Goal: Task Accomplishment & Management: Complete application form

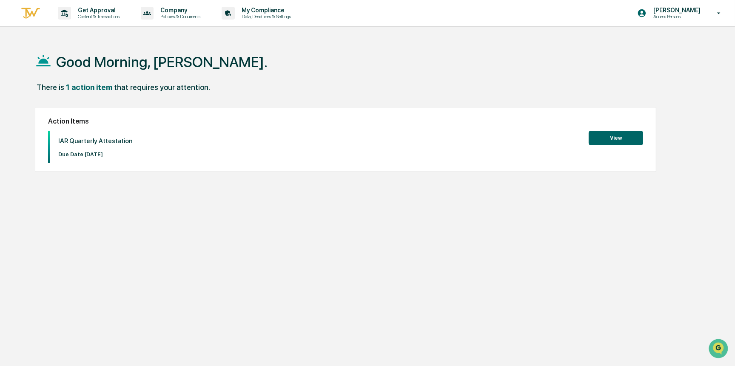
click at [613, 140] on button "View" at bounding box center [615, 138] width 54 height 14
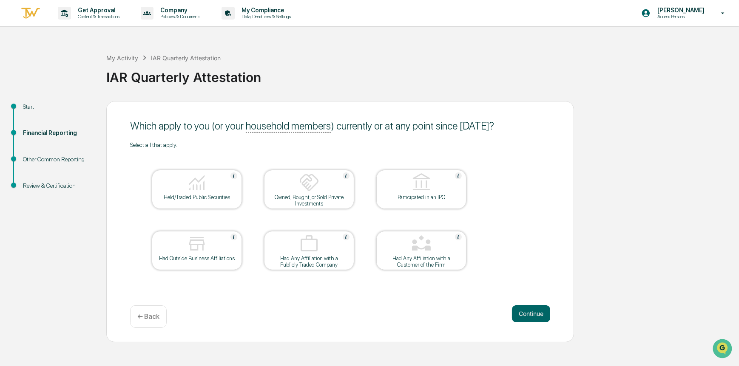
click at [199, 185] on img at bounding box center [197, 183] width 20 height 20
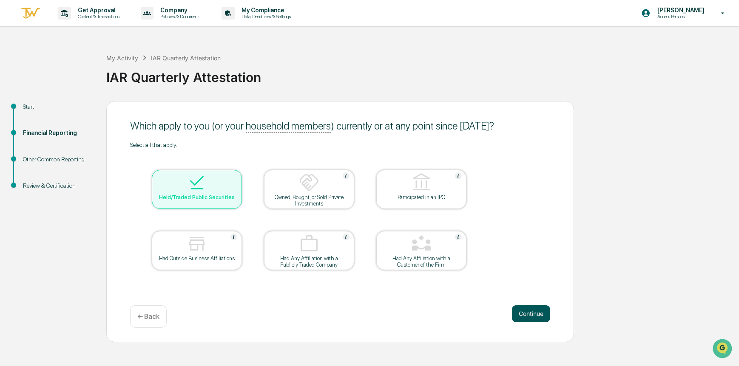
click at [522, 315] on button "Continue" at bounding box center [531, 314] width 38 height 17
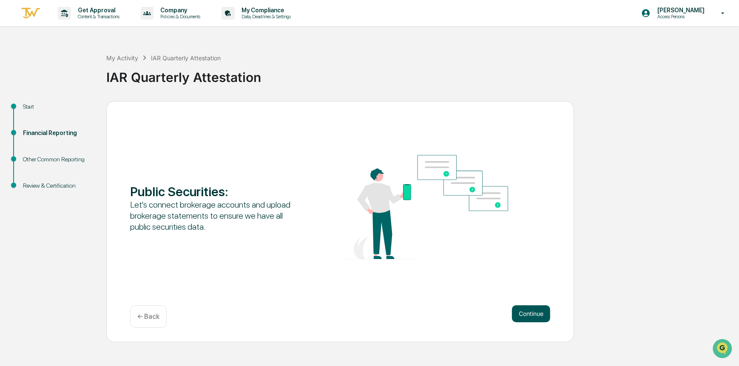
click at [532, 314] on button "Continue" at bounding box center [531, 314] width 38 height 17
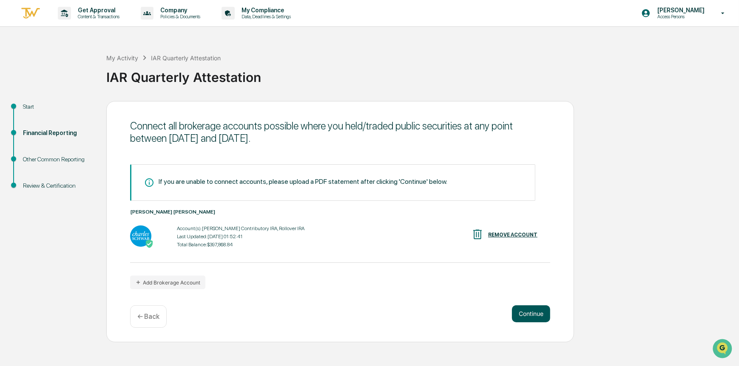
click at [525, 314] on button "Continue" at bounding box center [531, 314] width 38 height 17
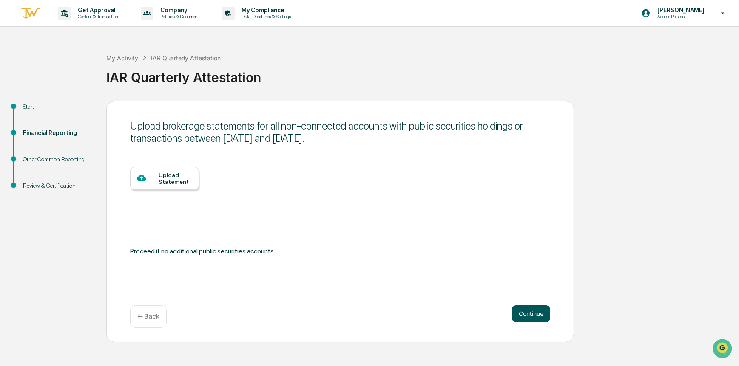
click at [525, 313] on button "Continue" at bounding box center [531, 314] width 38 height 17
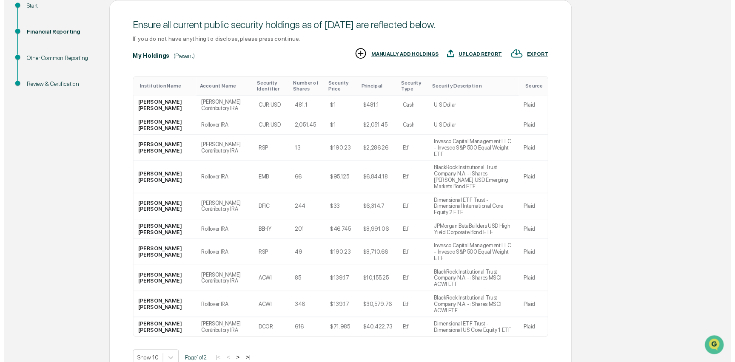
scroll to position [116, 0]
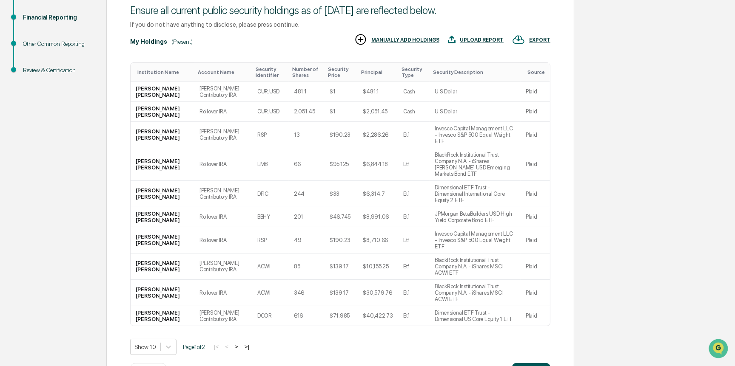
click at [530, 363] on button "Continue" at bounding box center [531, 371] width 38 height 17
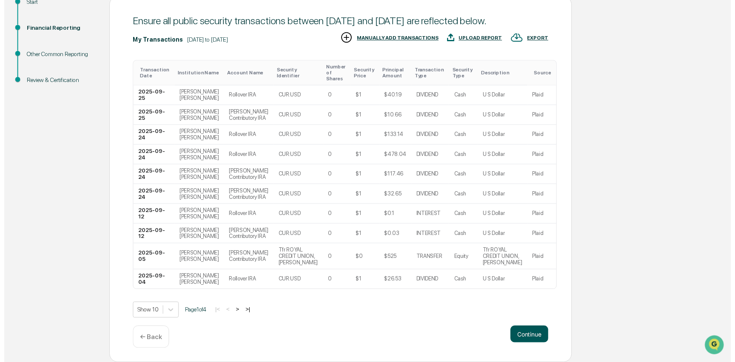
scroll to position [142, 0]
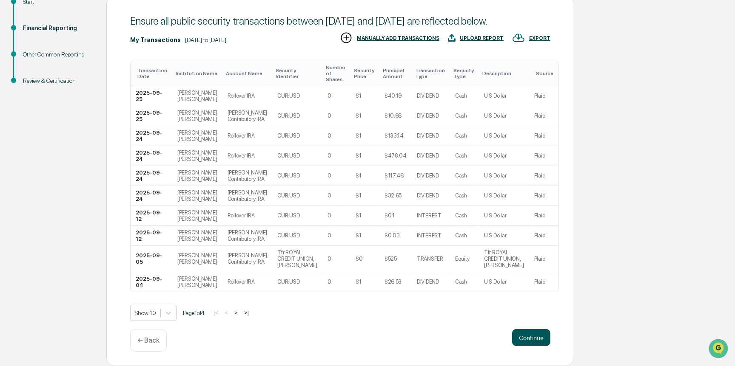
click at [529, 333] on button "Continue" at bounding box center [531, 337] width 38 height 17
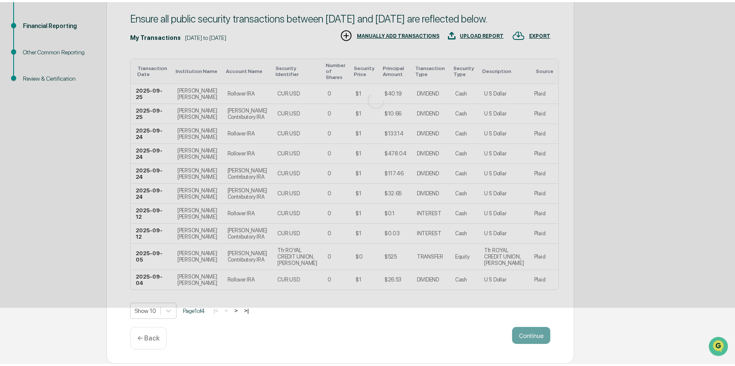
scroll to position [0, 0]
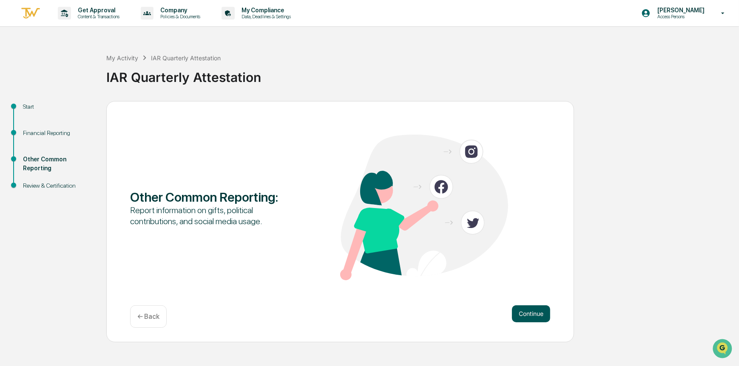
click at [533, 310] on button "Continue" at bounding box center [531, 314] width 38 height 17
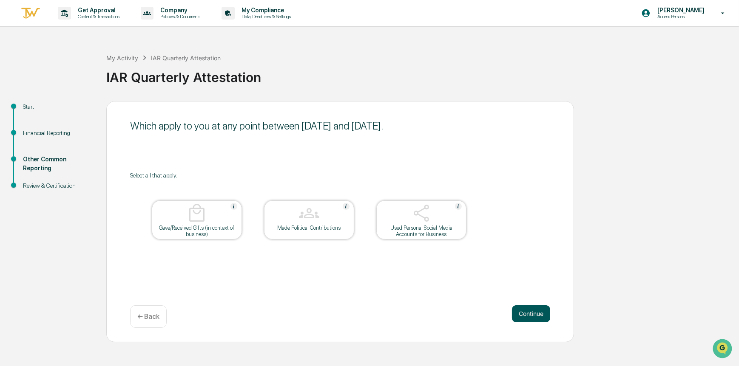
click at [525, 317] on button "Continue" at bounding box center [531, 314] width 38 height 17
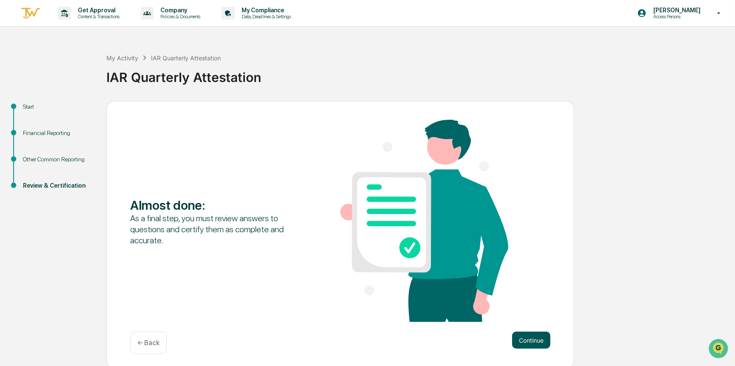
click at [524, 344] on button "Continue" at bounding box center [531, 340] width 38 height 17
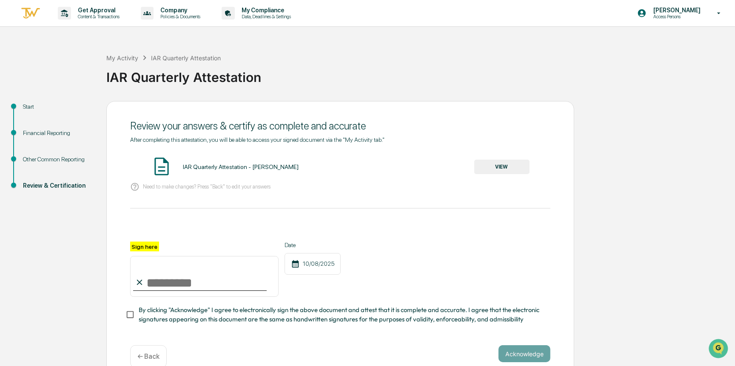
click at [145, 286] on input "Sign here" at bounding box center [204, 276] width 148 height 41
type input "**********"
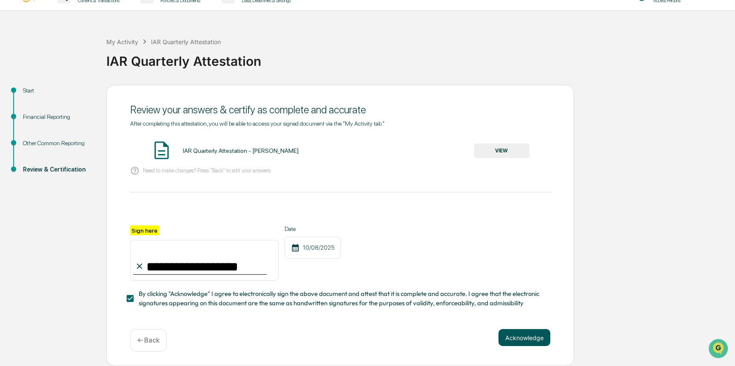
click at [511, 337] on button "Acknowledge" at bounding box center [524, 337] width 52 height 17
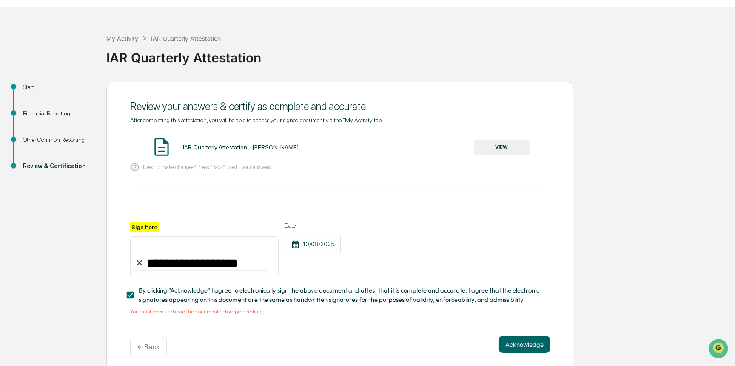
click at [501, 147] on button "VIEW" at bounding box center [501, 147] width 55 height 14
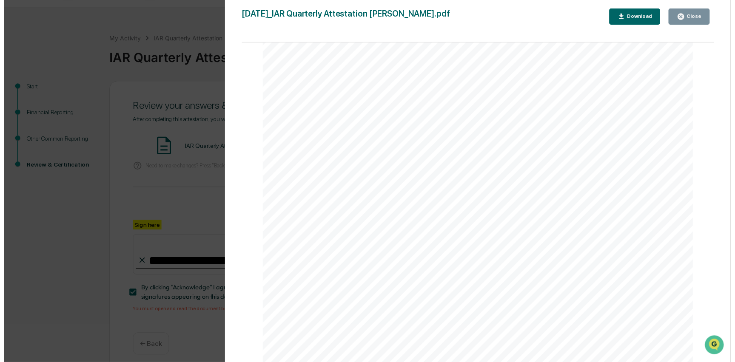
scroll to position [2886, 0]
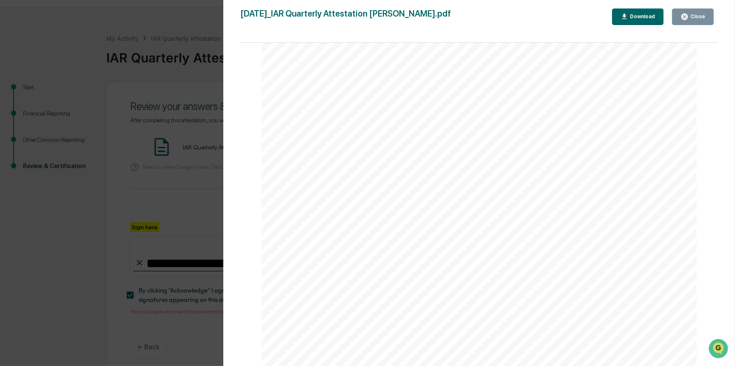
click at [687, 17] on icon "button" at bounding box center [684, 17] width 6 height 6
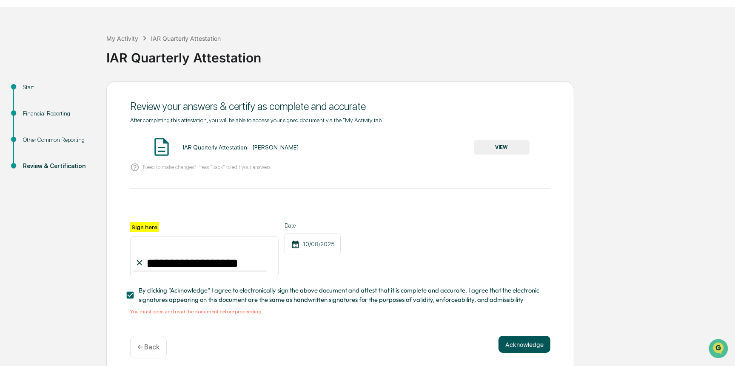
click at [515, 349] on button "Acknowledge" at bounding box center [524, 344] width 52 height 17
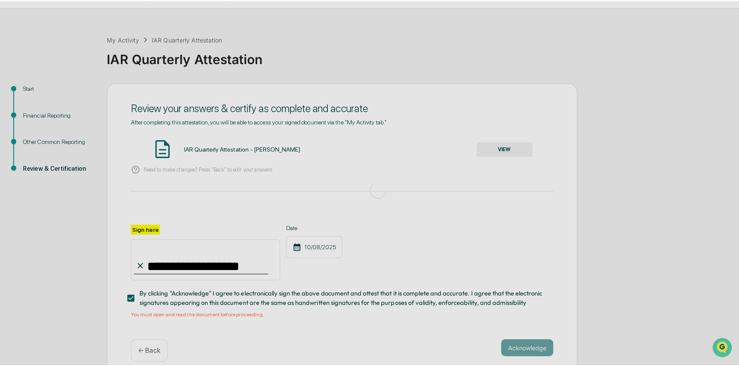
scroll to position [0, 0]
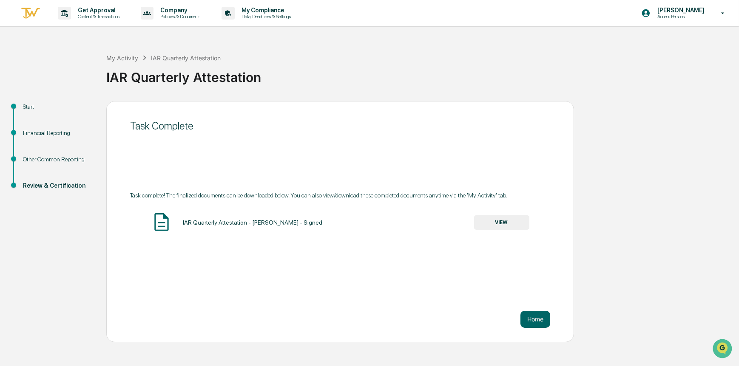
click at [625, 247] on div "Start Financial Reporting Other Common Reporting Review & Certification Task Co…" at bounding box center [369, 221] width 730 height 241
click at [667, 251] on div "Start Financial Reporting Other Common Reporting Review & Certification Task Co…" at bounding box center [369, 221] width 730 height 241
click at [723, 12] on icon at bounding box center [722, 13] width 15 height 8
click at [687, 110] on div at bounding box center [369, 183] width 739 height 366
click at [722, 13] on icon at bounding box center [722, 13] width 3 height 2
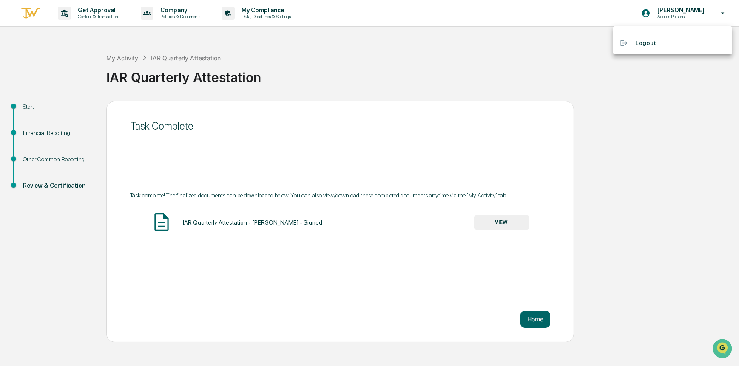
click at [643, 43] on li "Logout" at bounding box center [672, 43] width 119 height 16
